Goal: Task Accomplishment & Management: Manage account settings

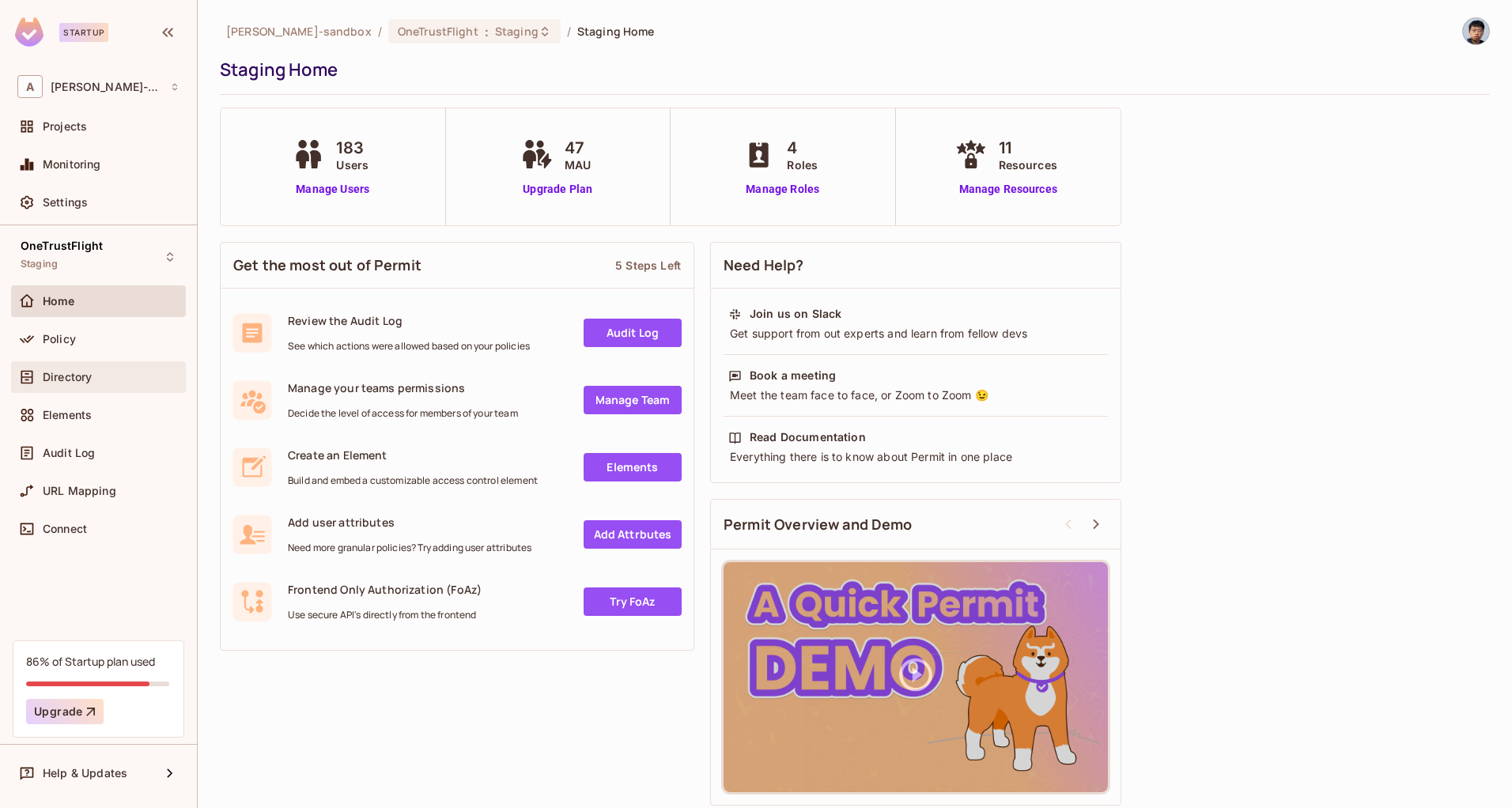
click at [79, 382] on span "Directory" at bounding box center [67, 377] width 49 height 12
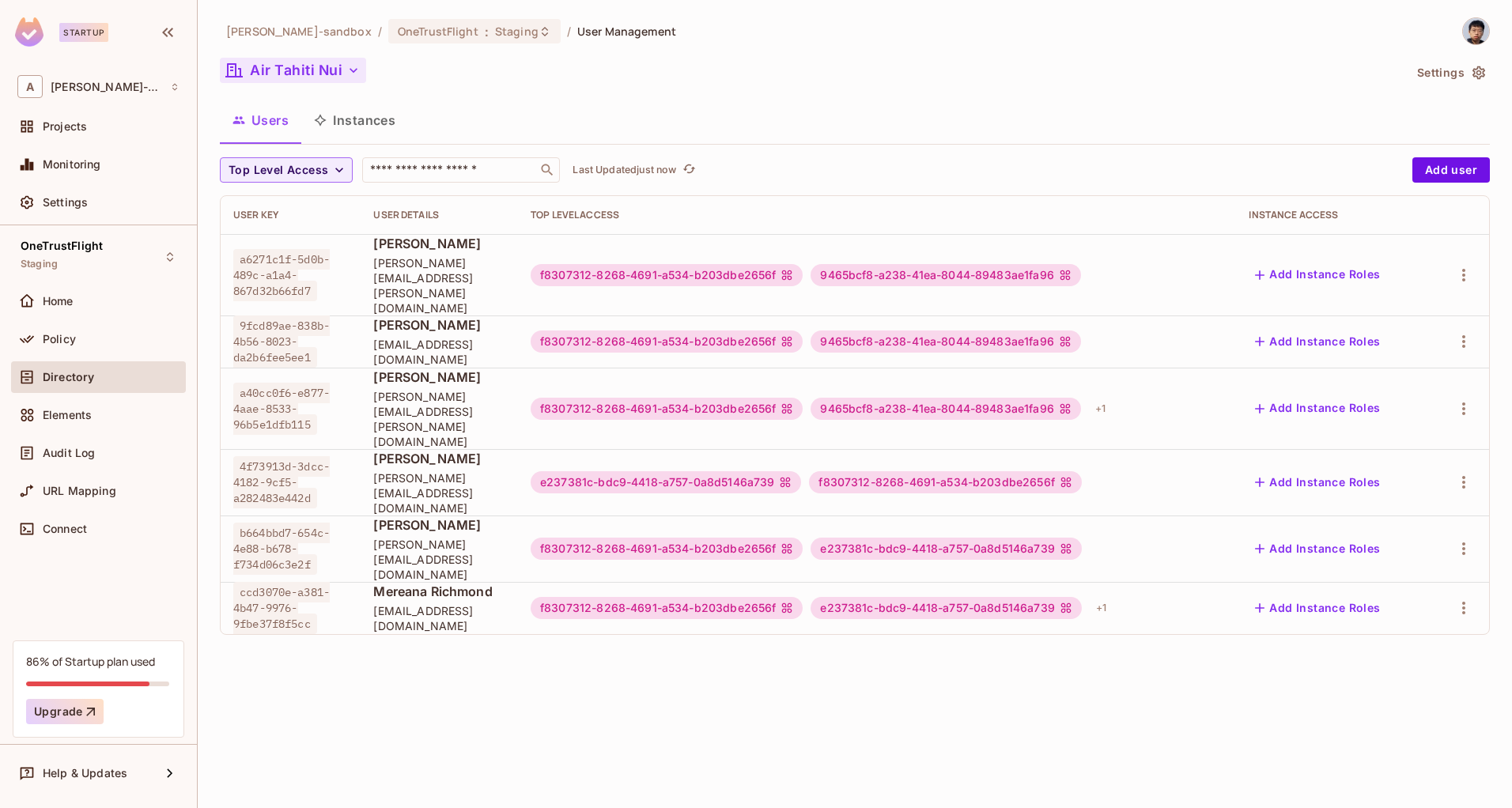
click at [355, 75] on icon "button" at bounding box center [353, 70] width 16 height 16
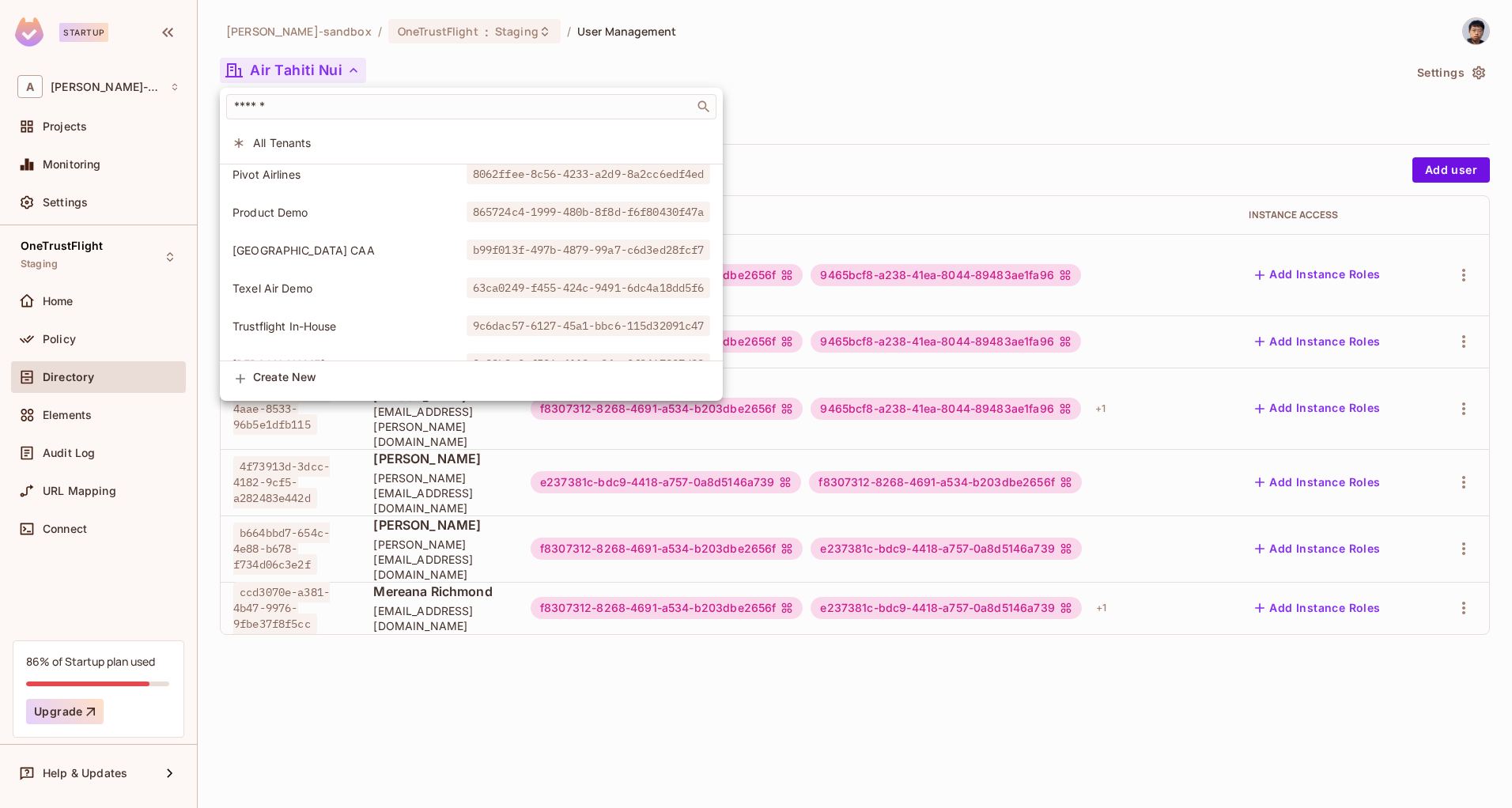
scroll to position [611, 0]
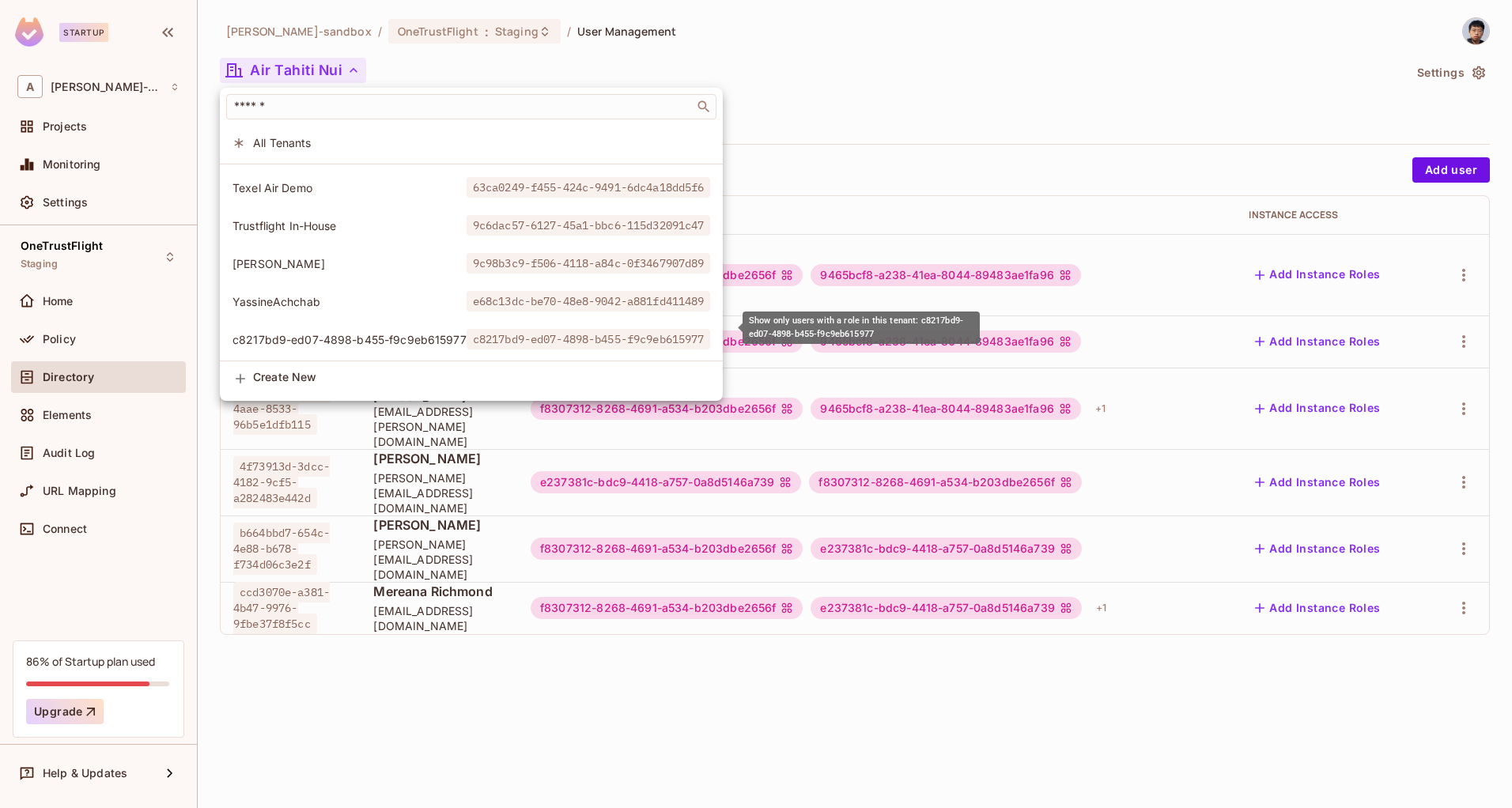
click at [384, 332] on span "c8217bd9-ed07-4898-b455-f9c9eb615977" at bounding box center [349, 340] width 234 height 15
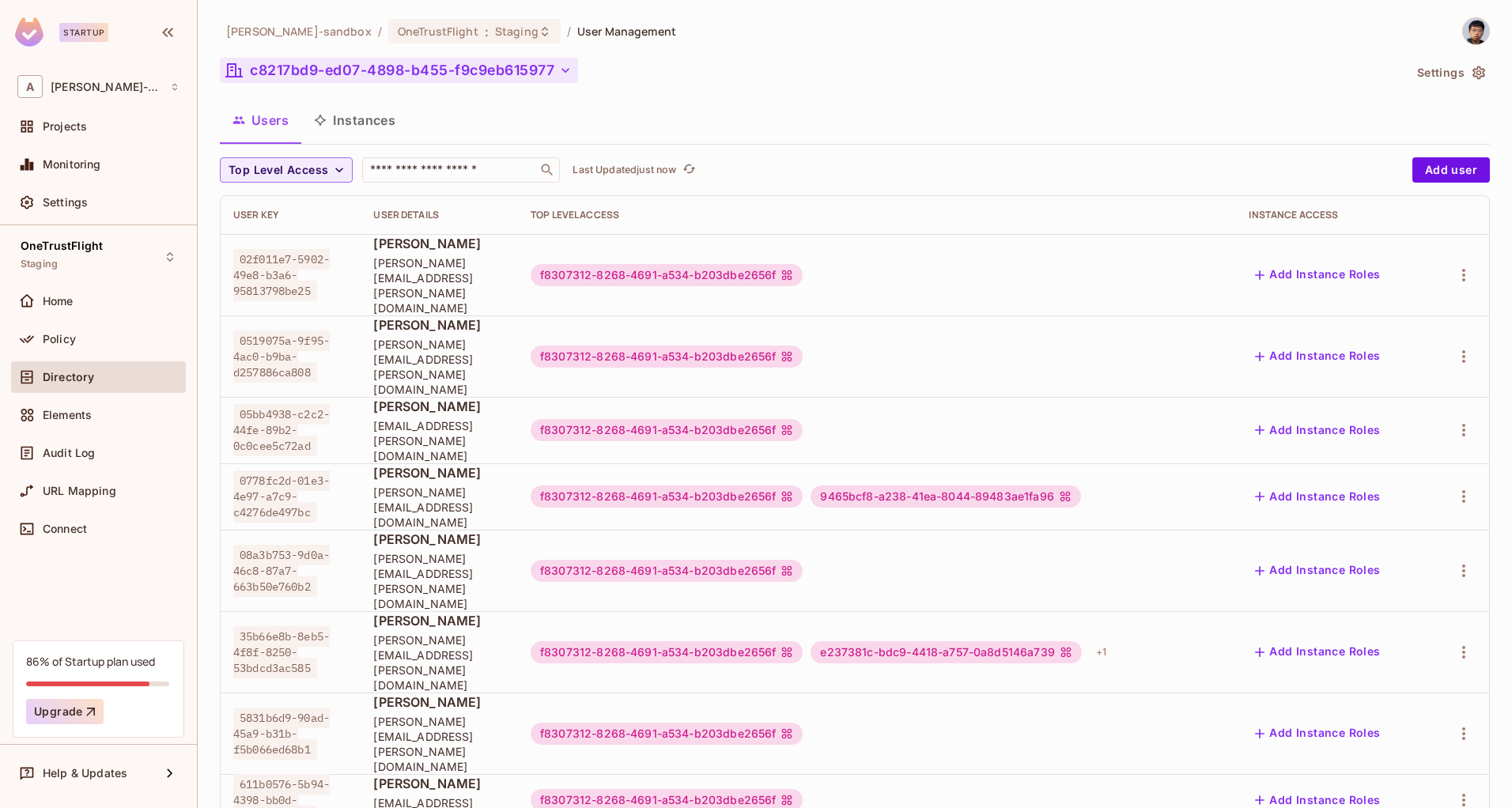
click at [1431, 80] on button "Settings" at bounding box center [1450, 73] width 79 height 26
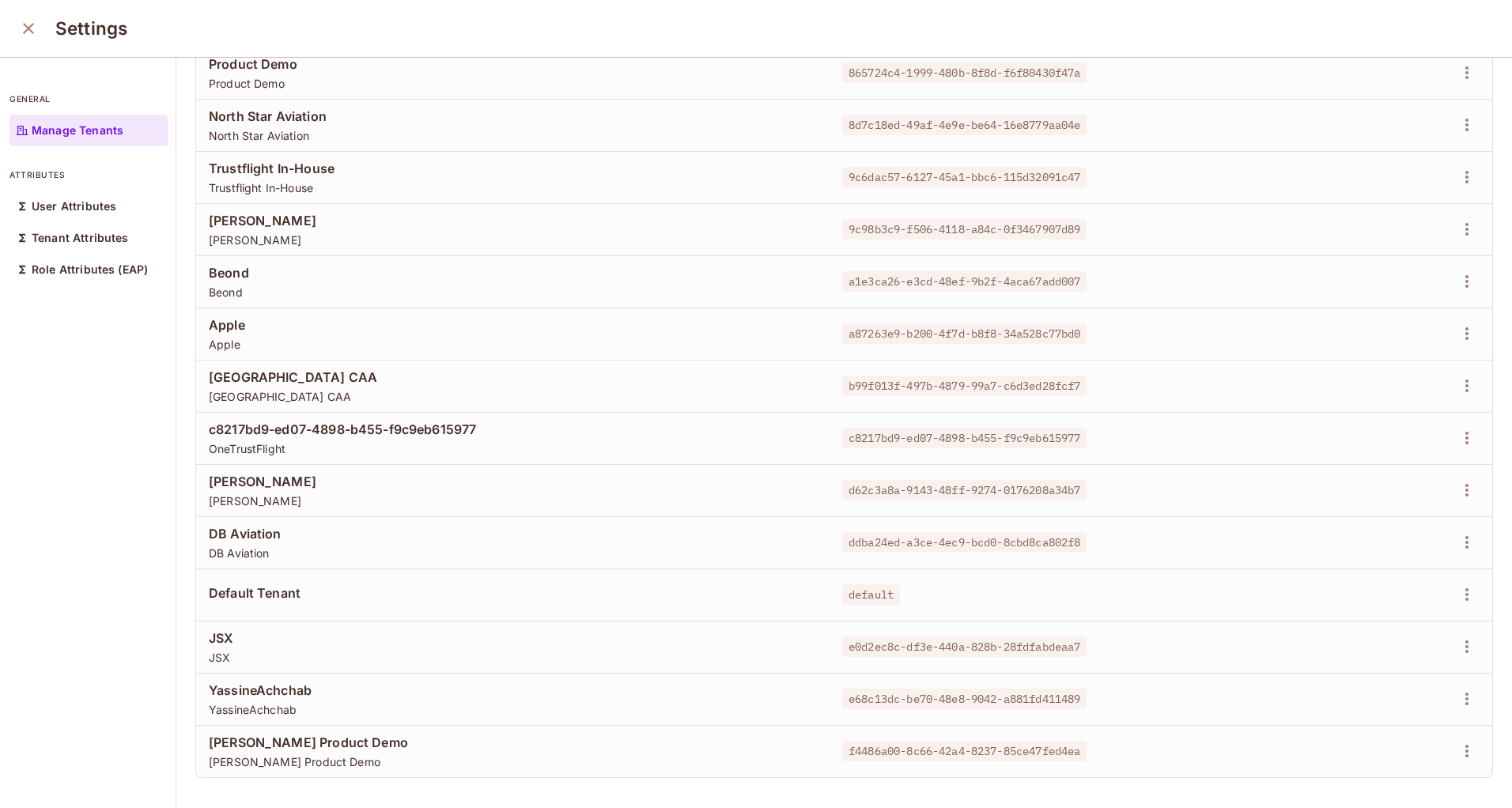
scroll to position [2, 0]
click at [1458, 430] on icon "button" at bounding box center [1467, 436] width 19 height 19
click at [1352, 487] on div "Edit Attributes" at bounding box center [1388, 495] width 78 height 16
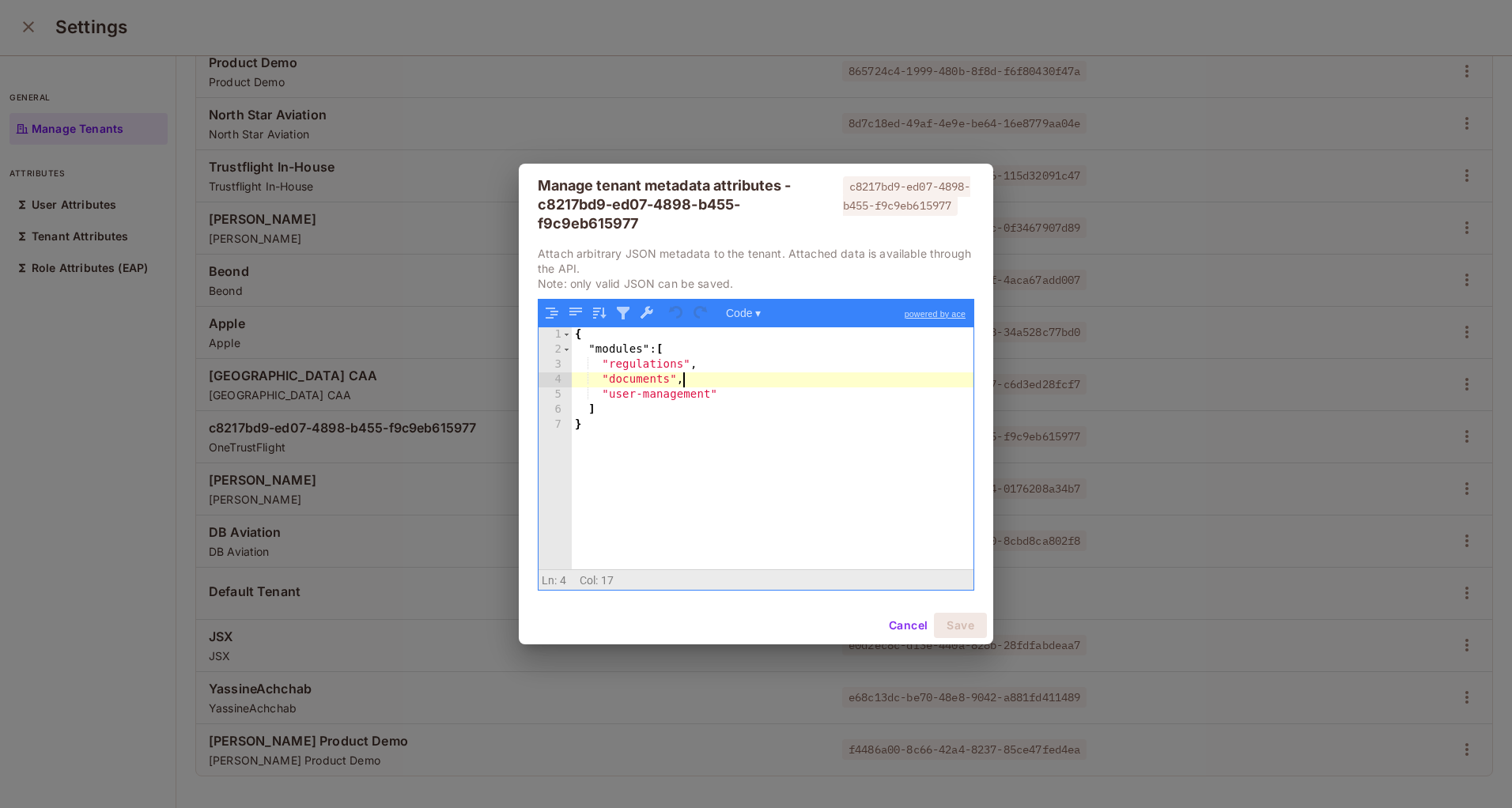
click at [743, 383] on div "{ "modules" : [ "regulations" , "documents" , "user-management" ] }" at bounding box center [772, 464] width 402 height 273
drag, startPoint x: 730, startPoint y: 389, endPoint x: 740, endPoint y: 383, distance: 11.7
click at [740, 383] on div "{ "modules" : [ "regulations" , "documents" , "user-management" ] }" at bounding box center [772, 464] width 402 height 273
click at [953, 626] on button "Save" at bounding box center [960, 625] width 53 height 26
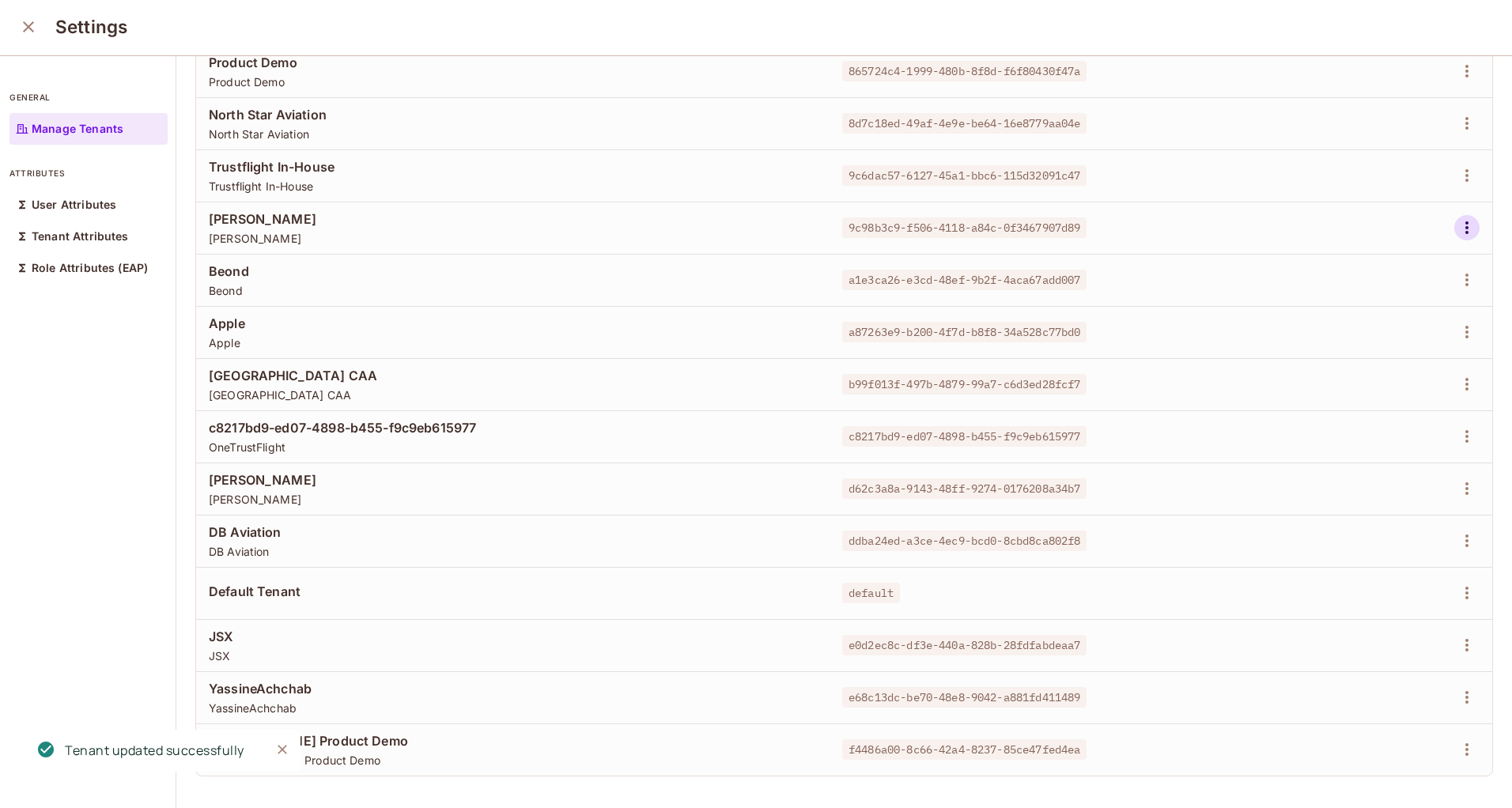
click at [1458, 218] on icon "button" at bounding box center [1467, 228] width 19 height 19
click at [1374, 285] on div "Edit Attributes" at bounding box center [1388, 286] width 78 height 16
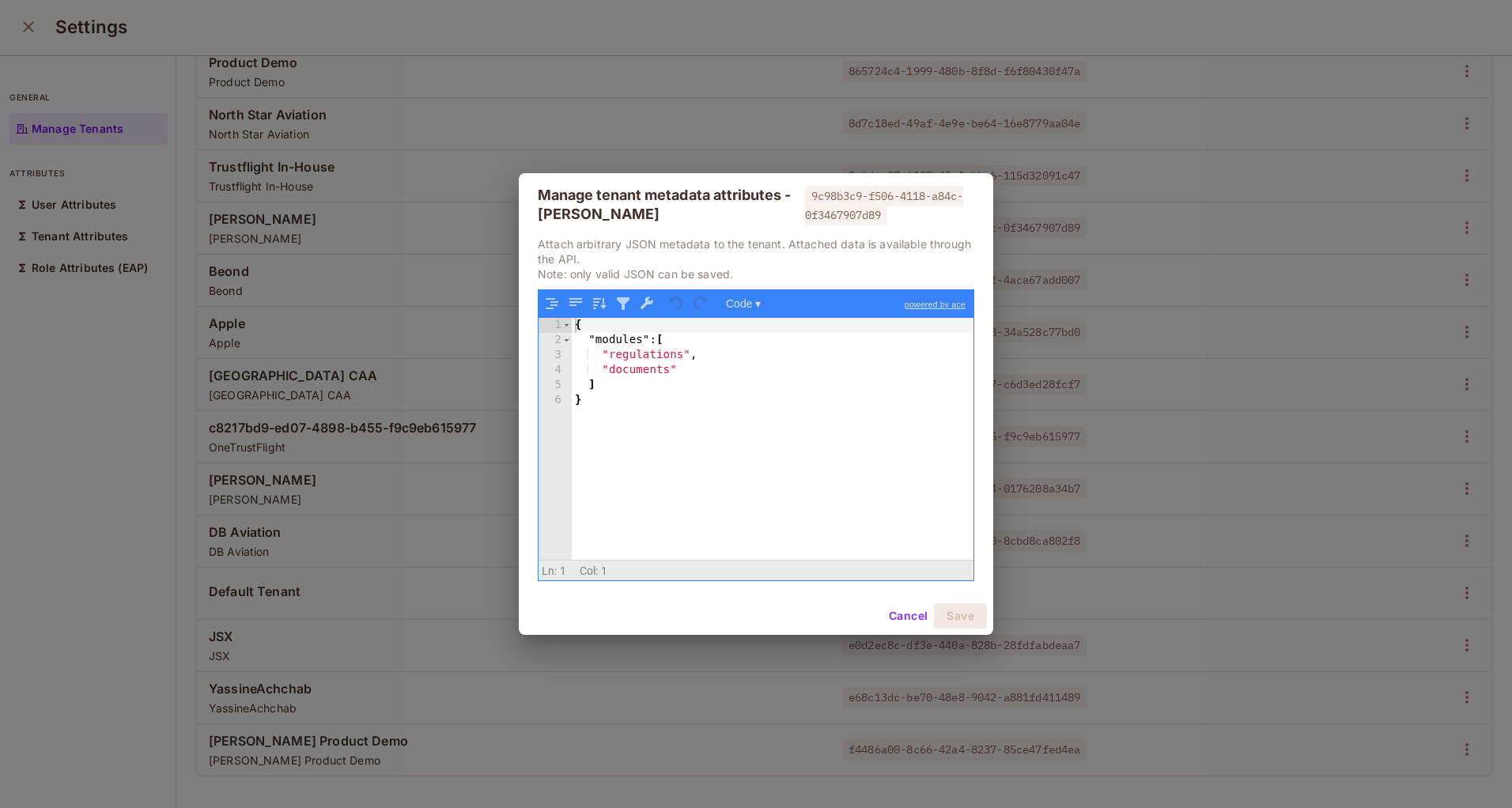
click at [897, 608] on button "Cancel" at bounding box center [909, 615] width 52 height 26
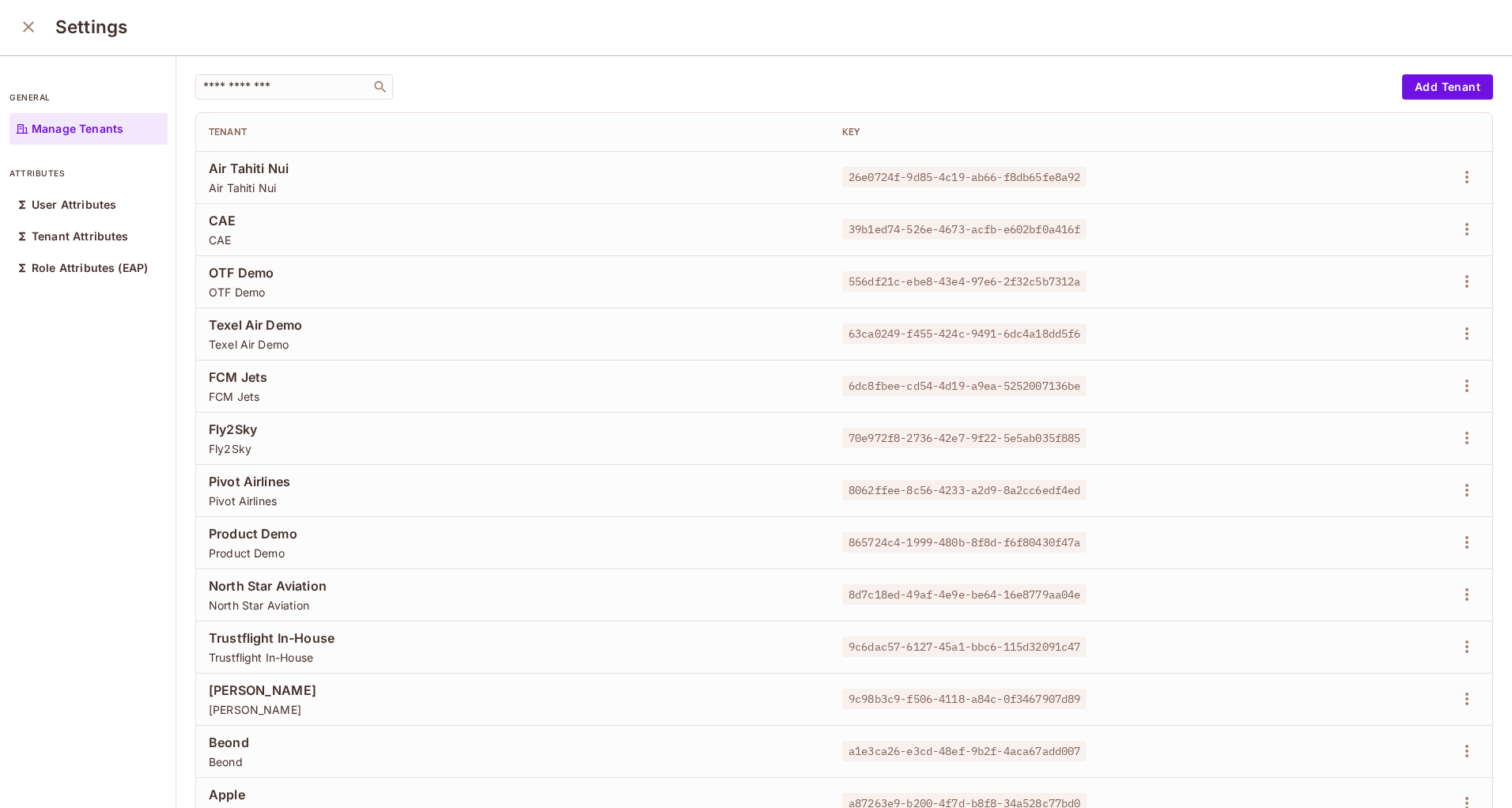
scroll to position [0, 0]
click at [1458, 545] on icon "button" at bounding box center [1467, 543] width 19 height 19
click at [1338, 620] on div "Edit Attributes" at bounding box center [1375, 613] width 115 height 26
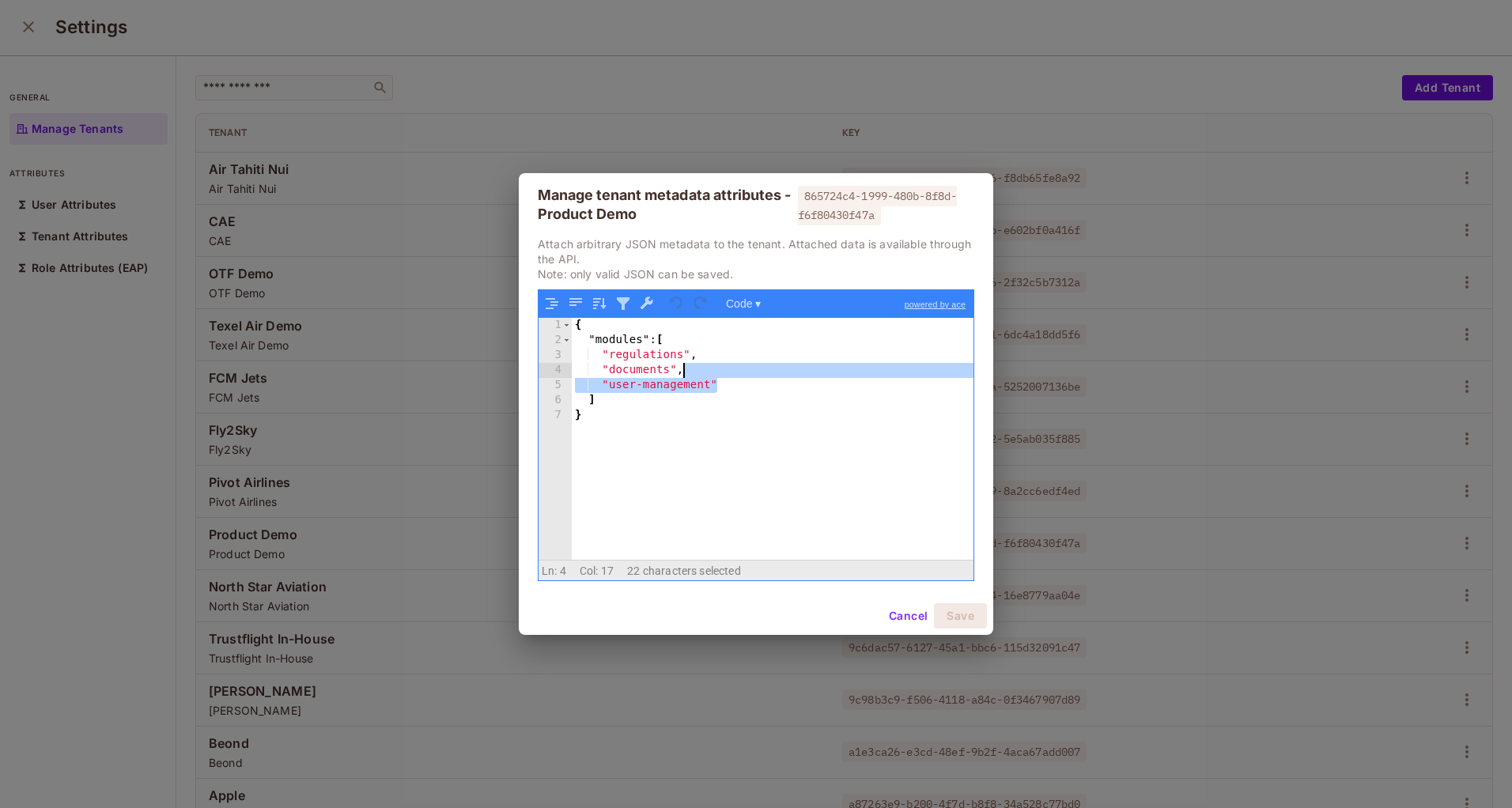
drag, startPoint x: 751, startPoint y: 380, endPoint x: 751, endPoint y: 371, distance: 9.0
click at [751, 371] on div "{ "modules" : [ "regulations" , "documents" , "user-management" ] }" at bounding box center [772, 454] width 402 height 273
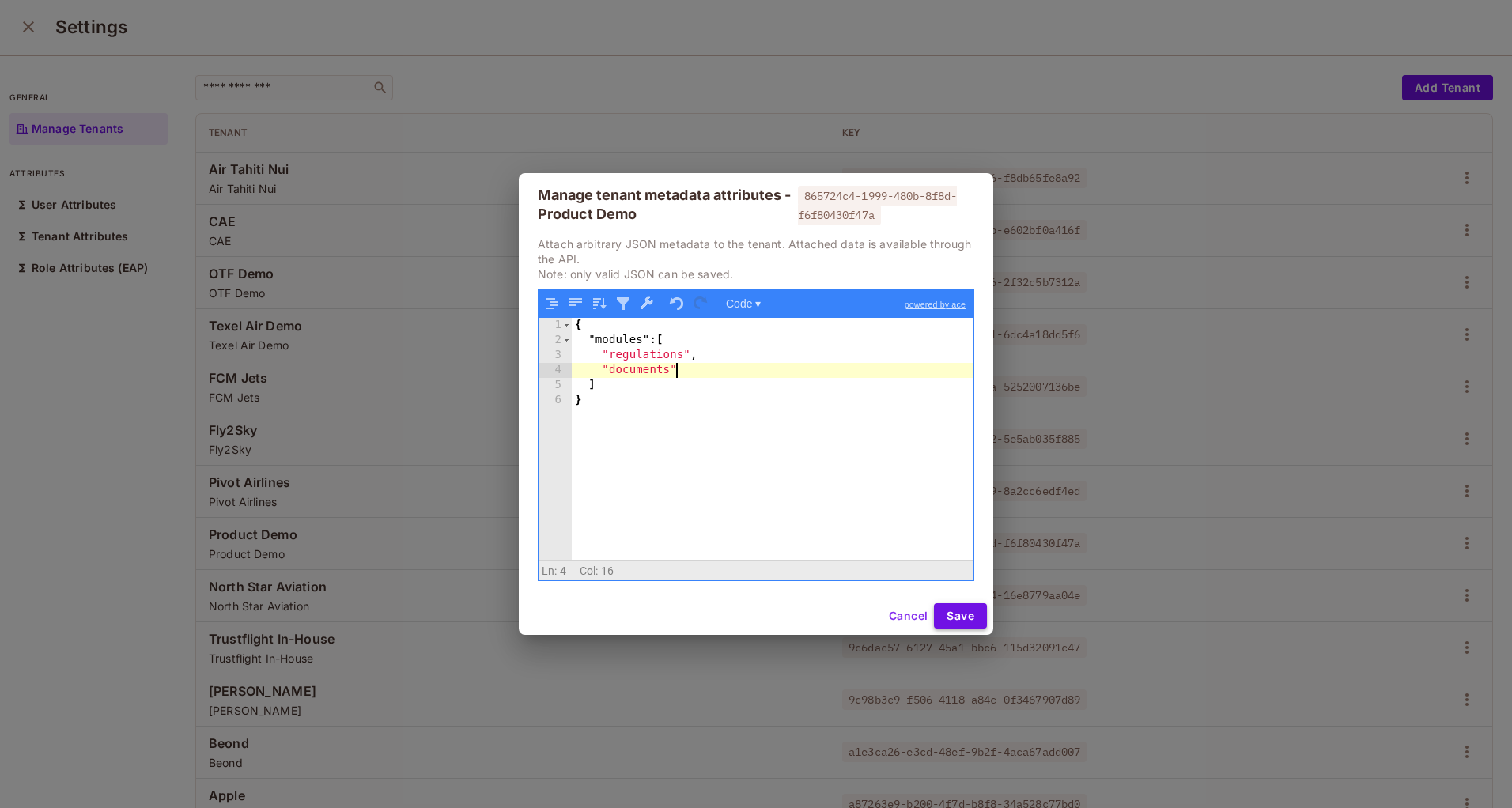
click at [952, 615] on button "Save" at bounding box center [960, 615] width 53 height 26
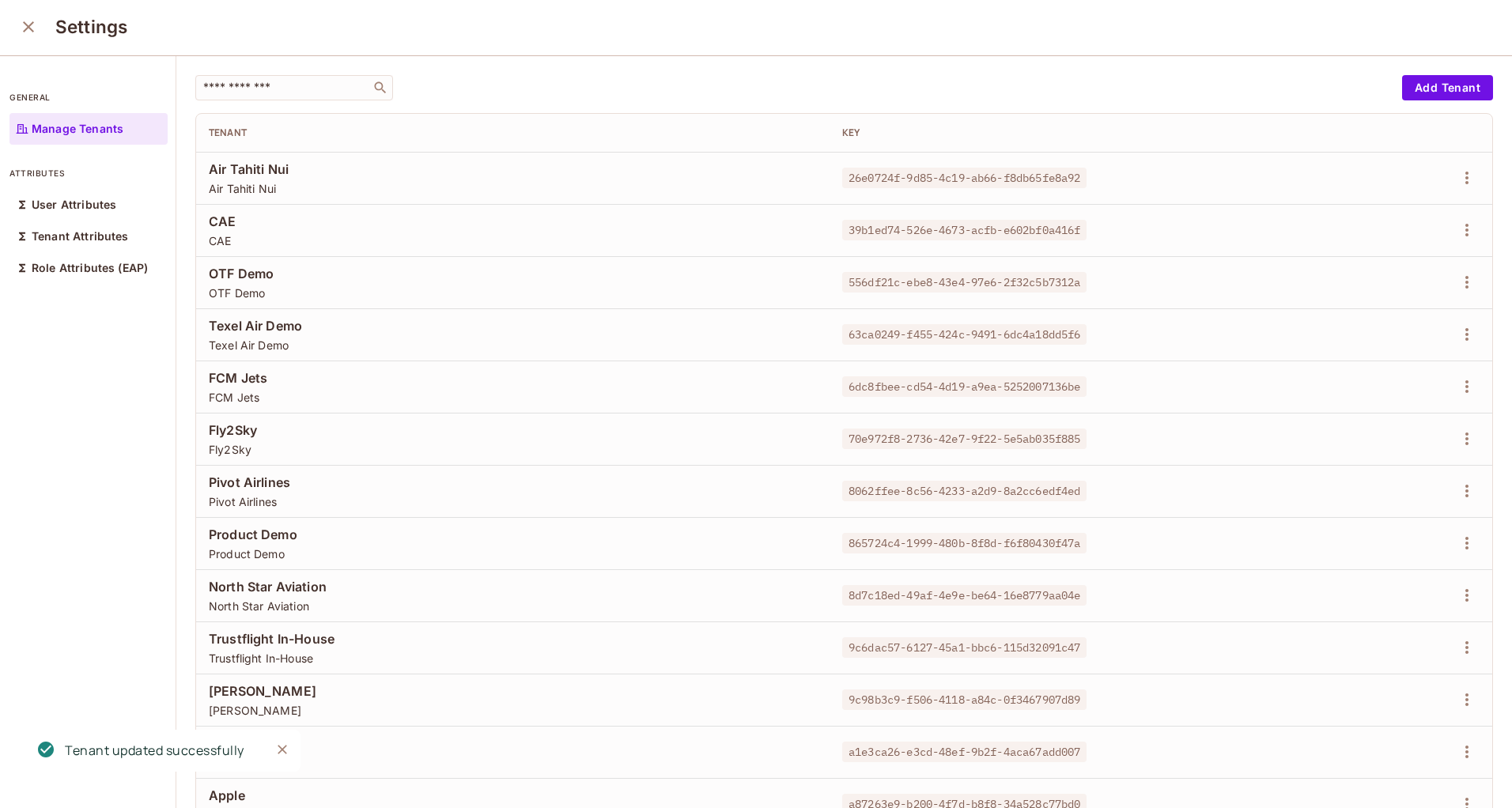
click at [65, 484] on div "general Manage Tenants attributes User Attributes Tenant Attributes Role Attrib…" at bounding box center [88, 432] width 177 height 752
